Goal: Check status: Check status

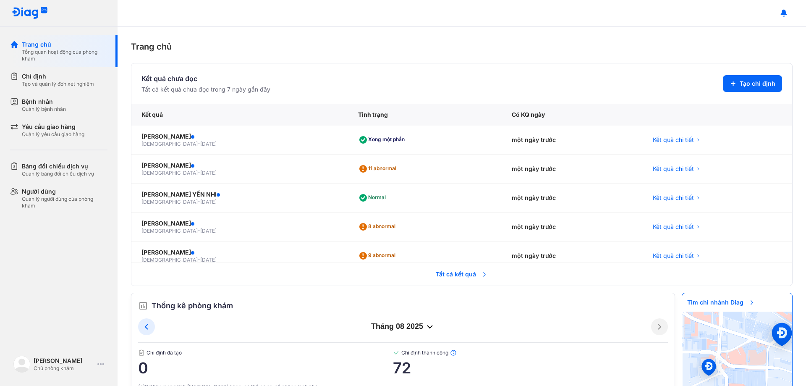
click at [462, 272] on span "Tất cả kết quả" at bounding box center [462, 274] width 62 height 18
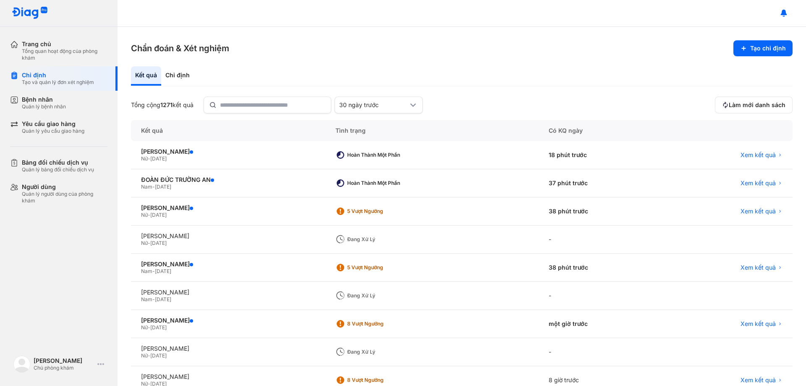
click at [547, 54] on section "Chẩn đoán & Xét nghiệm Tạo chỉ định" at bounding box center [462, 48] width 662 height 16
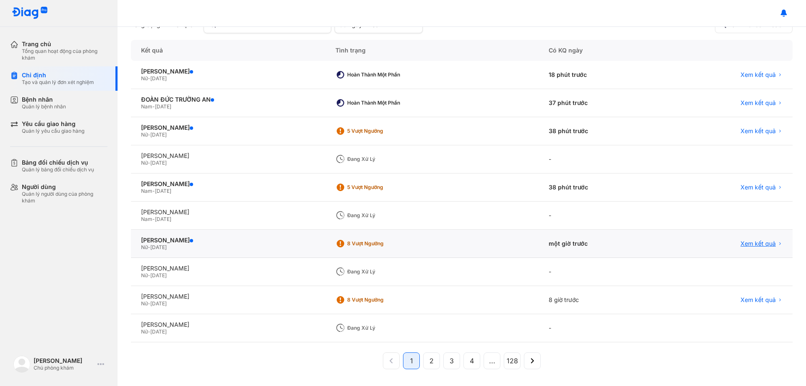
click at [742, 241] on span "Xem kết quả" at bounding box center [758, 244] width 35 height 8
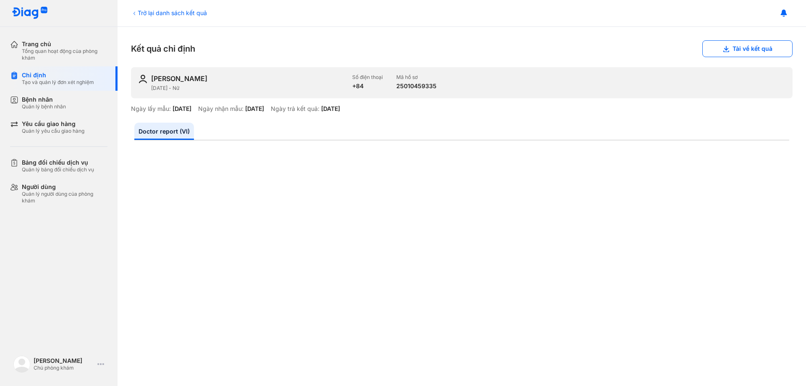
click at [76, 385] on div "Đậu Đình Công Chủ phòng khám Trang cá nhân Đổi ngôn ngữ English Đăng xuất" at bounding box center [59, 369] width 118 height 34
